Goal: Communication & Community: Answer question/provide support

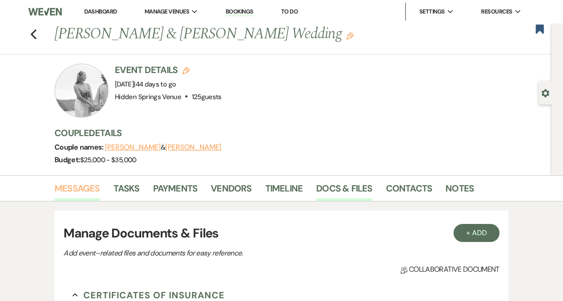
click at [87, 189] on link "Messages" at bounding box center [76, 191] width 45 height 20
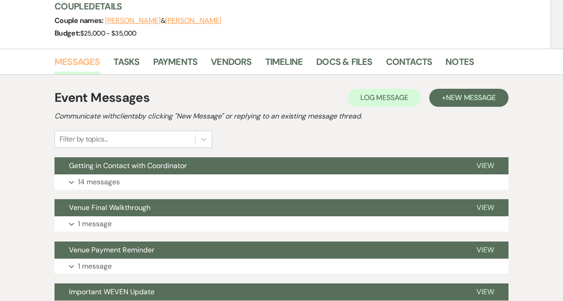
scroll to position [127, 0]
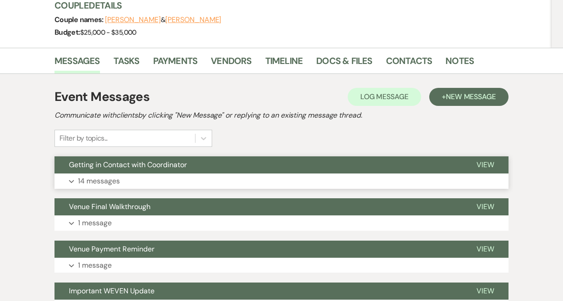
click at [93, 179] on p "14 messages" at bounding box center [99, 181] width 42 height 12
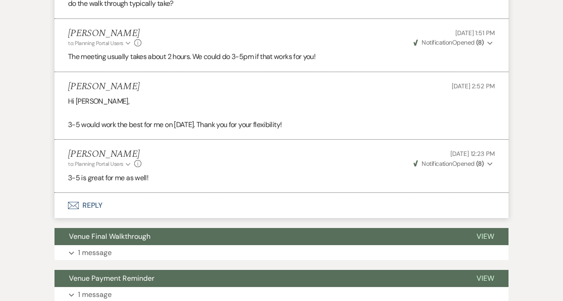
scroll to position [1657, 0]
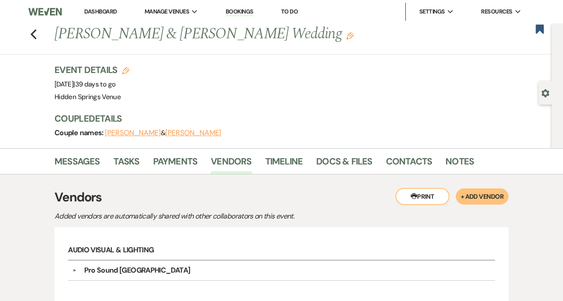
click at [38, 32] on div "Previous [PERSON_NAME] & [PERSON_NAME] Wedding Edit Bookmark" at bounding box center [273, 38] width 556 height 31
click at [34, 33] on icon "Previous" at bounding box center [33, 34] width 7 height 11
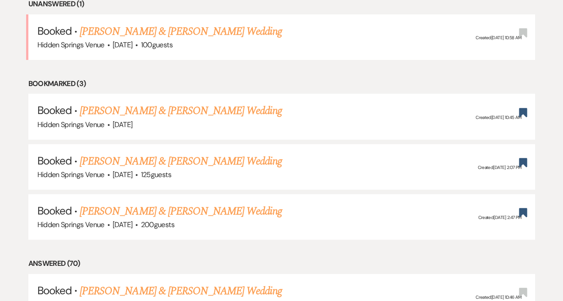
scroll to position [384, 0]
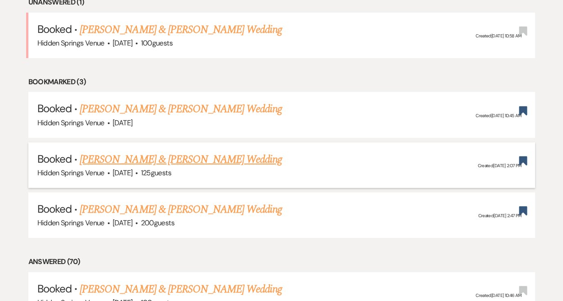
click at [104, 158] on link "[PERSON_NAME] & [PERSON_NAME] Wedding" at bounding box center [181, 159] width 202 height 16
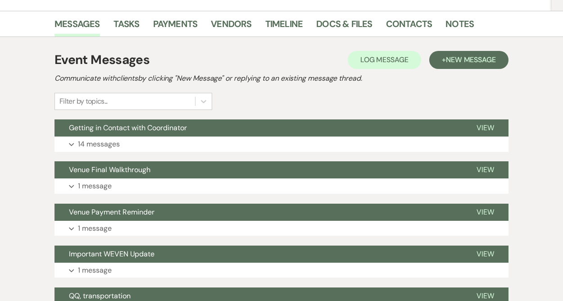
scroll to position [165, 0]
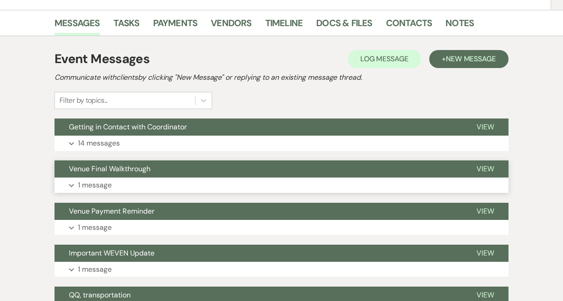
click at [125, 189] on button "Expand 1 message" at bounding box center [281, 184] width 454 height 15
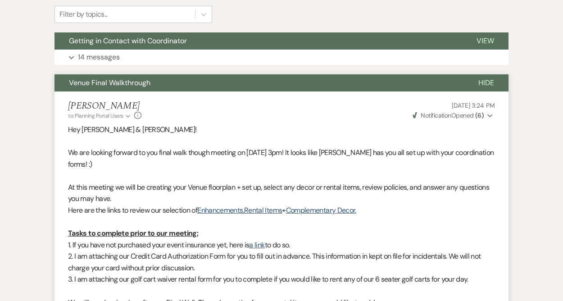
scroll to position [247, 0]
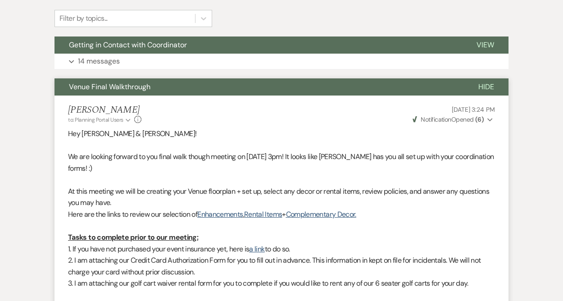
click at [100, 88] on span "Venue Final Walkthrough" at bounding box center [110, 86] width 82 height 9
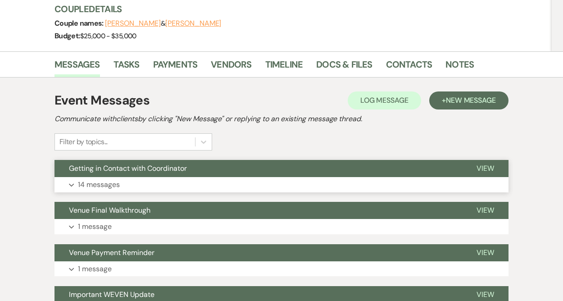
scroll to position [121, 0]
